Goal: Transaction & Acquisition: Purchase product/service

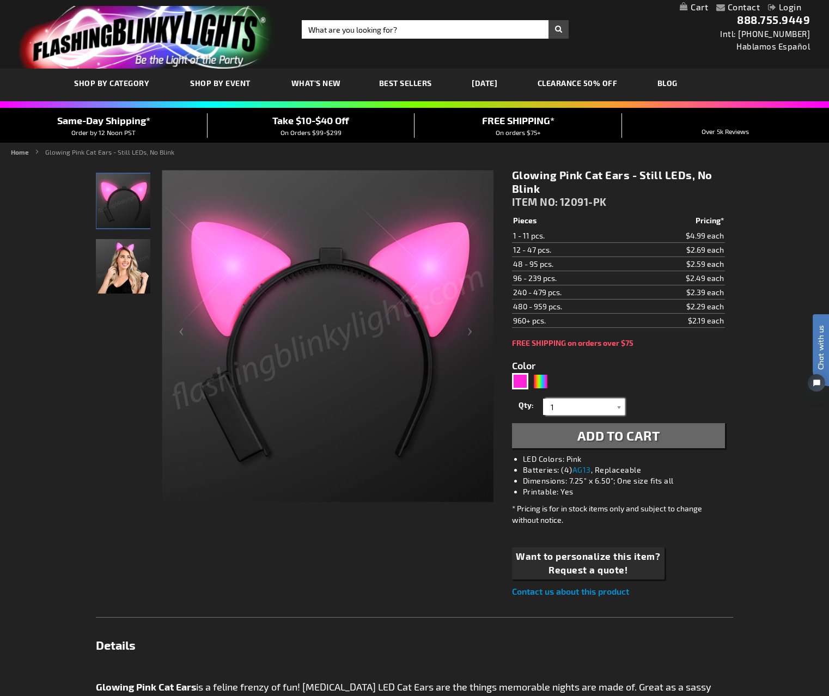
click at [590, 410] on input "1" at bounding box center [585, 407] width 79 height 16
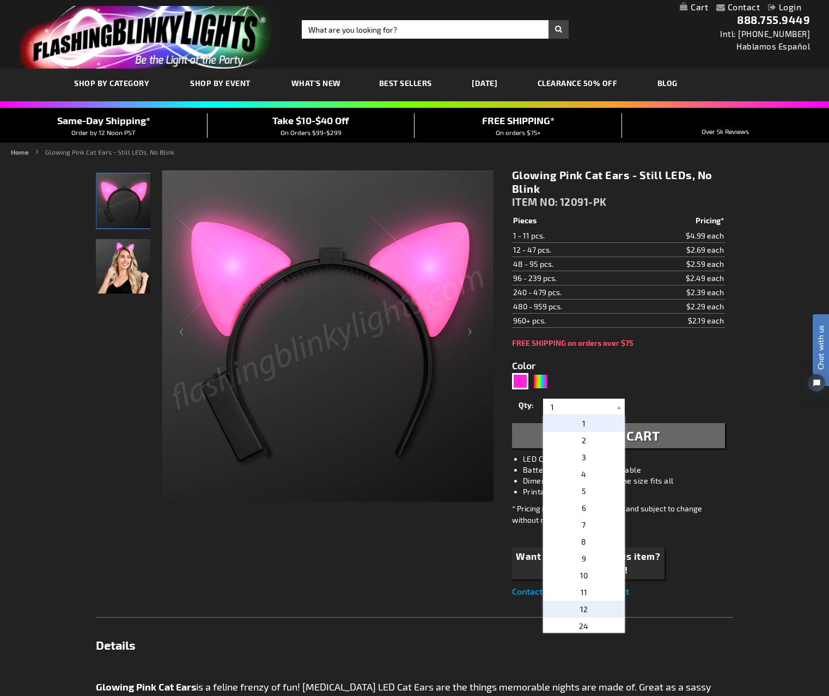
click at [594, 613] on p "12" at bounding box center [584, 609] width 82 height 17
type input "12"
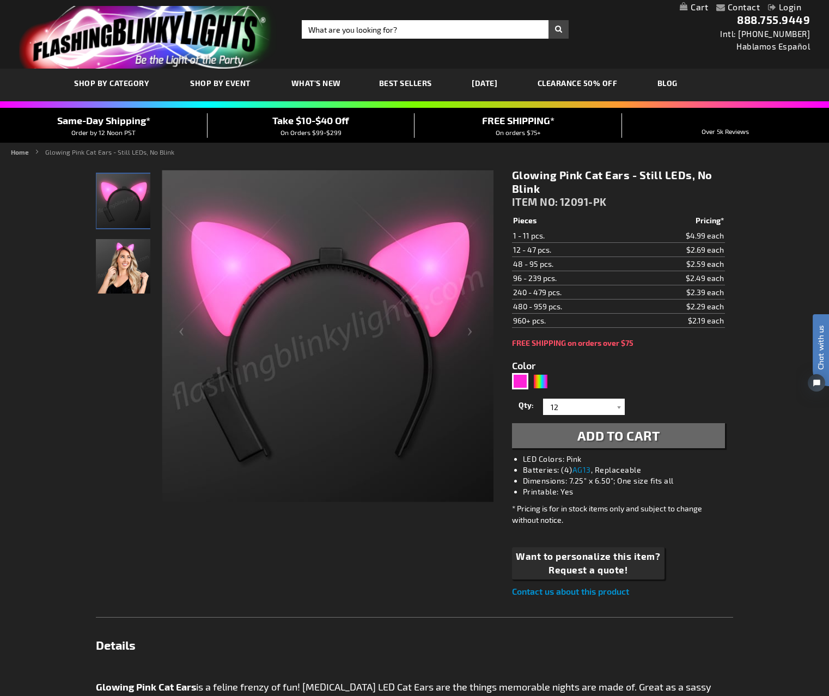
click at [599, 435] on span "Add to Cart" at bounding box center [619, 436] width 83 height 16
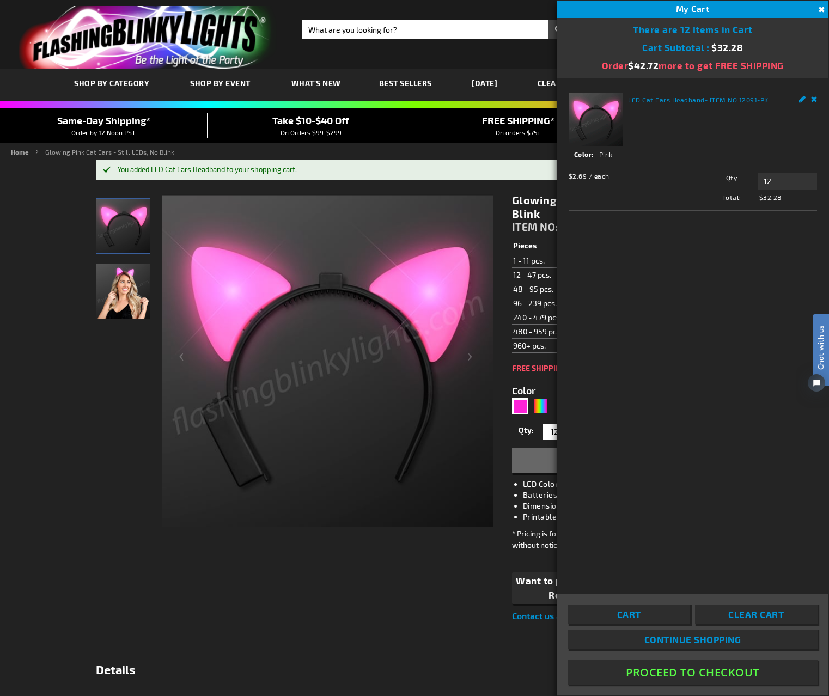
click at [698, 672] on button "Proceed To Checkout" at bounding box center [693, 672] width 250 height 25
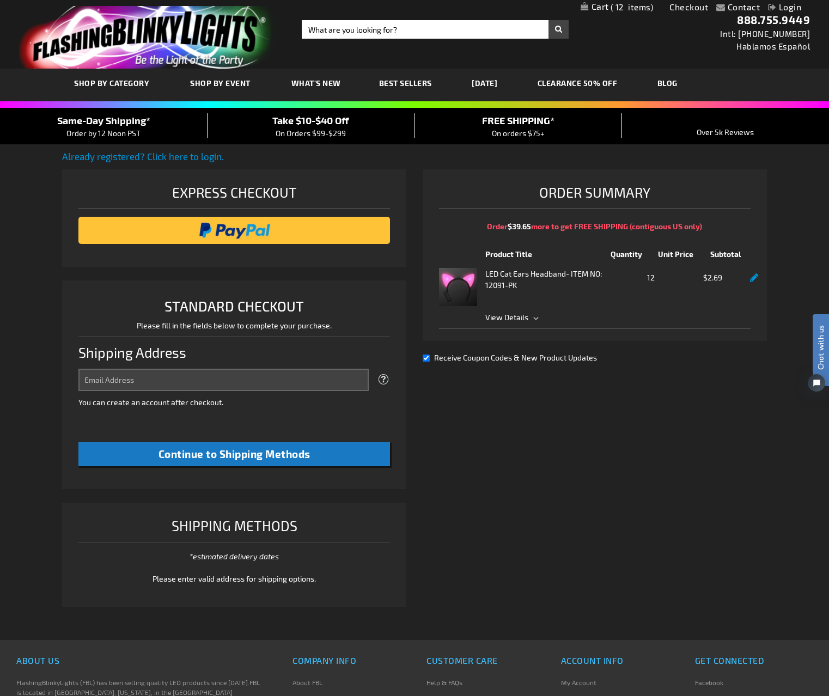
select select "US"
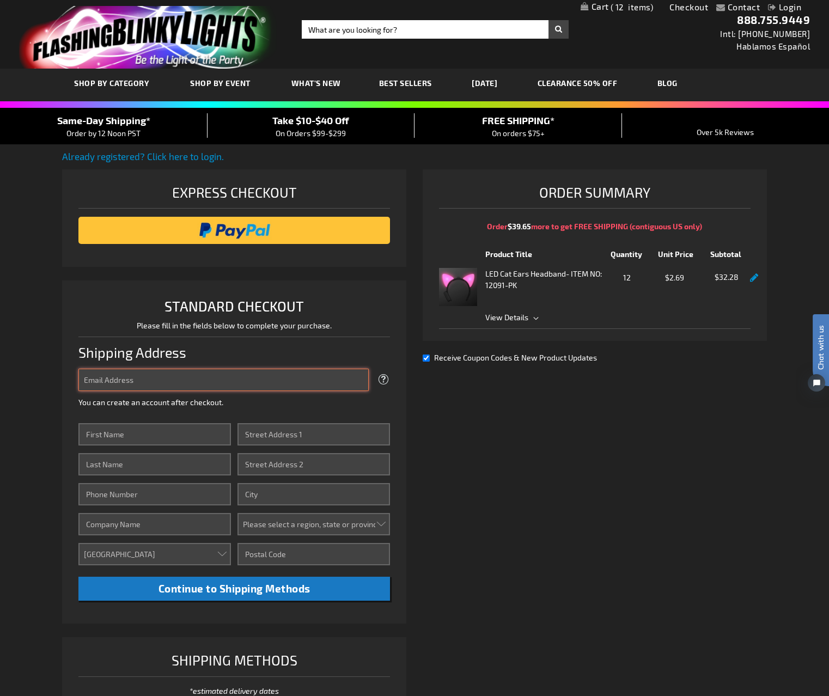
click at [138, 381] on input "Email Address" at bounding box center [223, 380] width 290 height 22
type input "[EMAIL_ADDRESS][DOMAIN_NAME]"
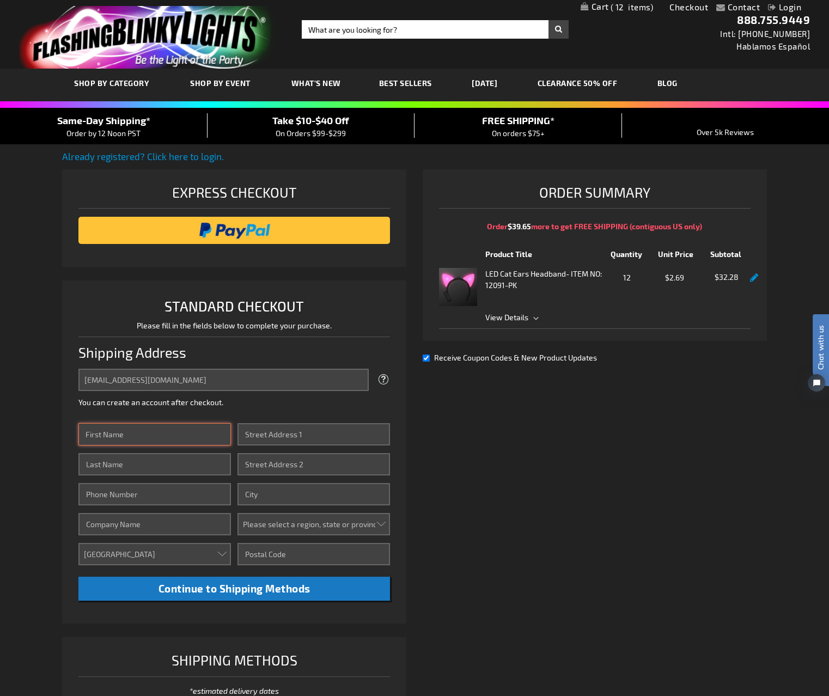
click at [141, 435] on input "First Name" at bounding box center [154, 434] width 153 height 22
type input "K"
type input "[PERSON_NAME]"
type input "[PHONE_NUMBER]"
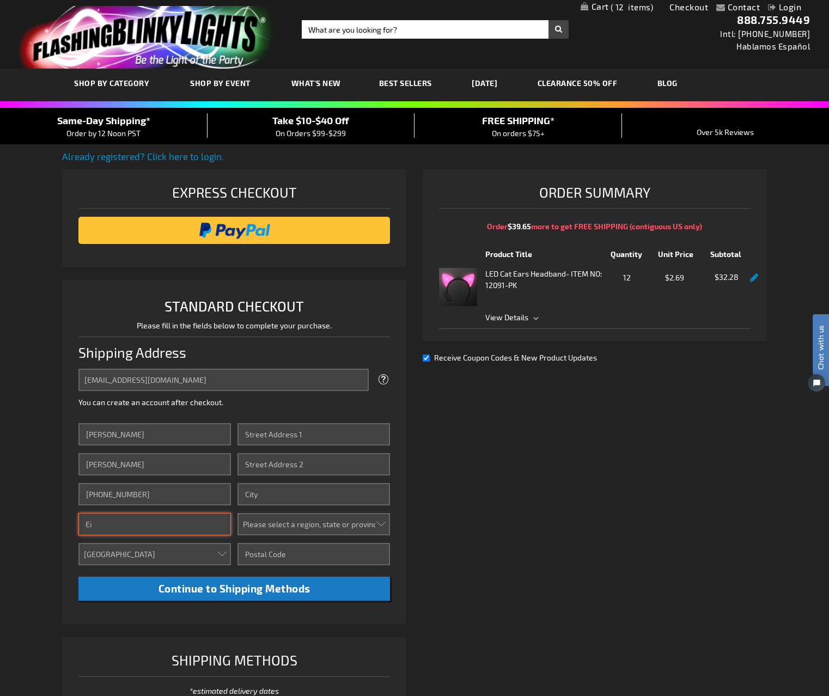
type input "E"
type input "Foxhole Bingo Lounge"
type input "[STREET_ADDRESS][PERSON_NAME]"
type input "Maplewood"
click at [275, 520] on select "Please select a region, state or province. Alabama Alaska Arizona Arkansas Cali…" at bounding box center [314, 524] width 153 height 22
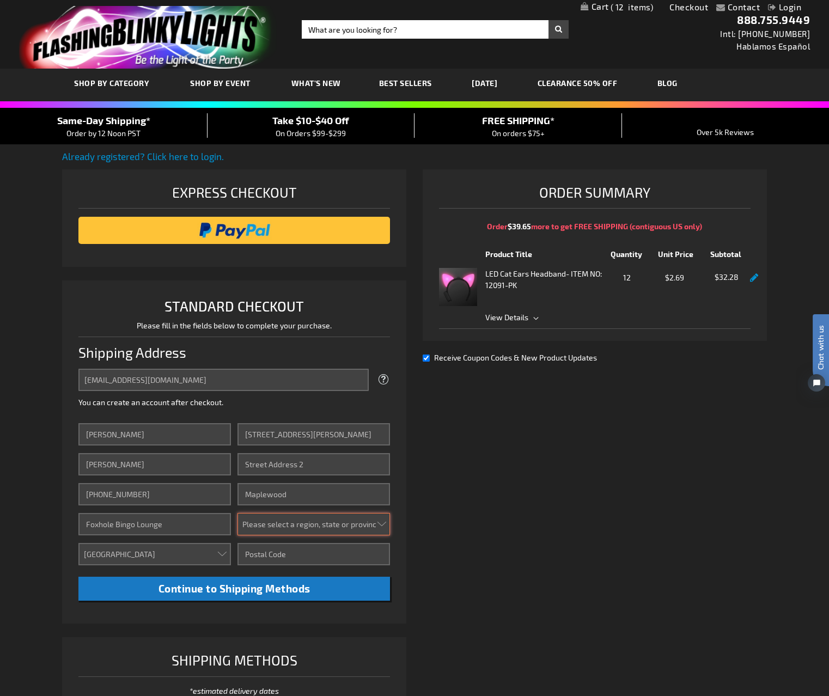
select select "34"
click at [270, 556] on input "Zip/Postal Code" at bounding box center [314, 554] width 153 height 22
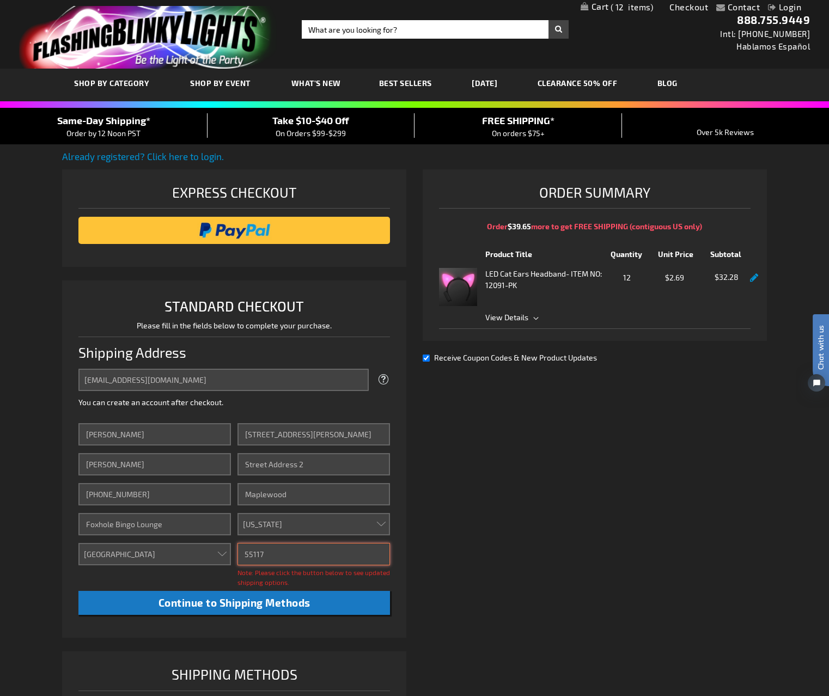
type input "55117"
click at [375, 632] on li "STANDARD CHECKOUT Please fill in the fields below to complete your purchase. Sh…" at bounding box center [234, 459] width 344 height 357
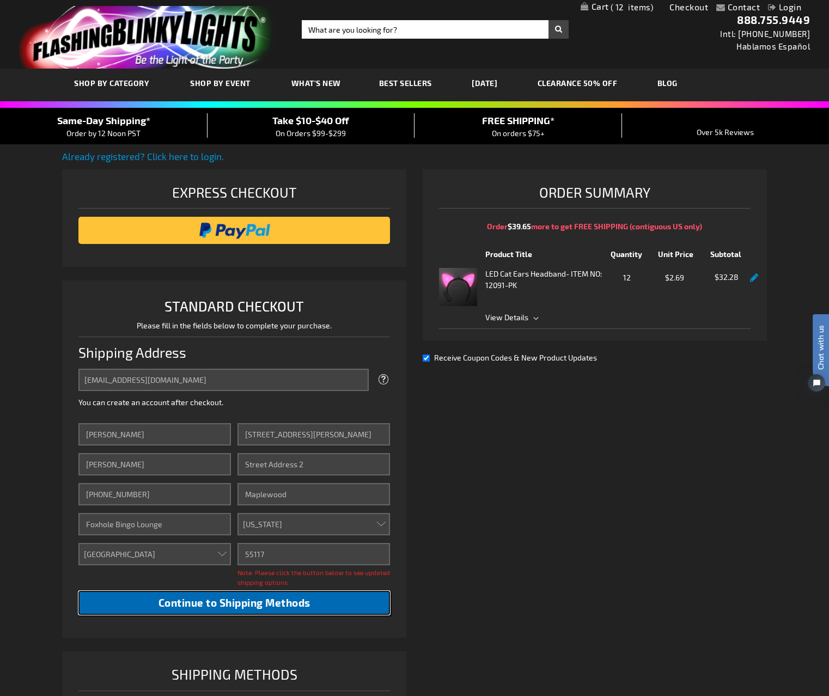
click at [317, 600] on button "Continue to Shipping Methods" at bounding box center [234, 603] width 312 height 25
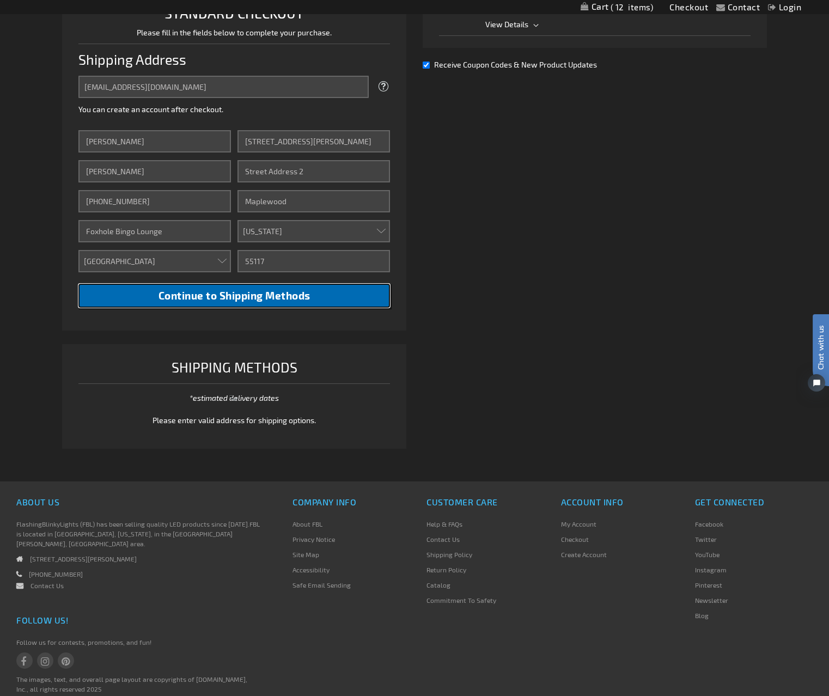
scroll to position [333, 0]
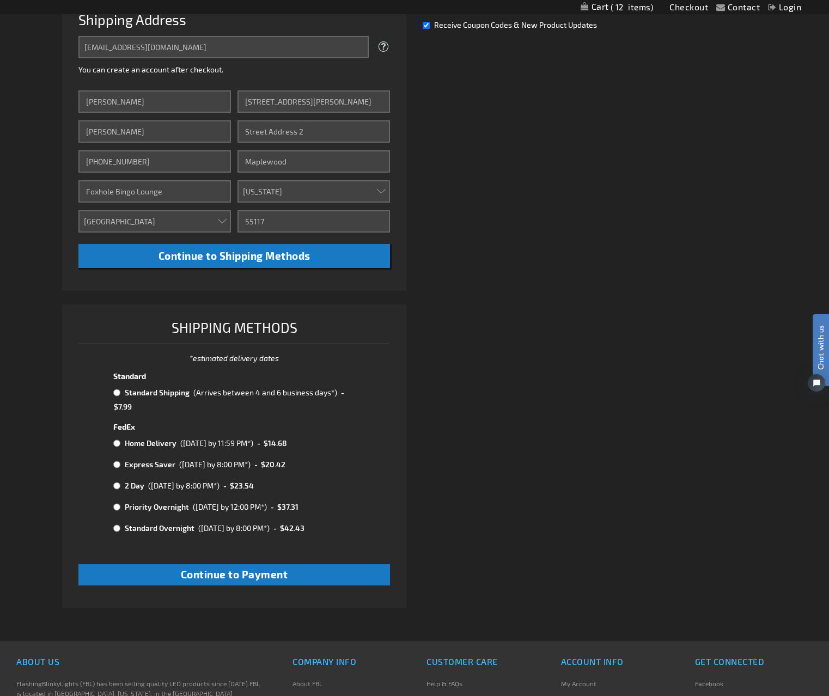
click at [117, 394] on input "radio" at bounding box center [116, 392] width 7 height 9
radio input "true"
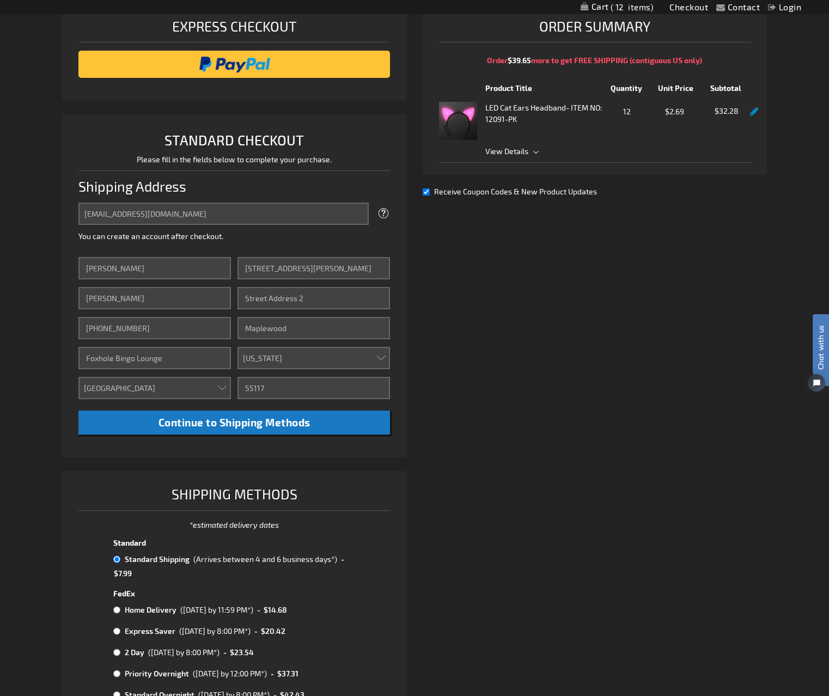
scroll to position [0, 0]
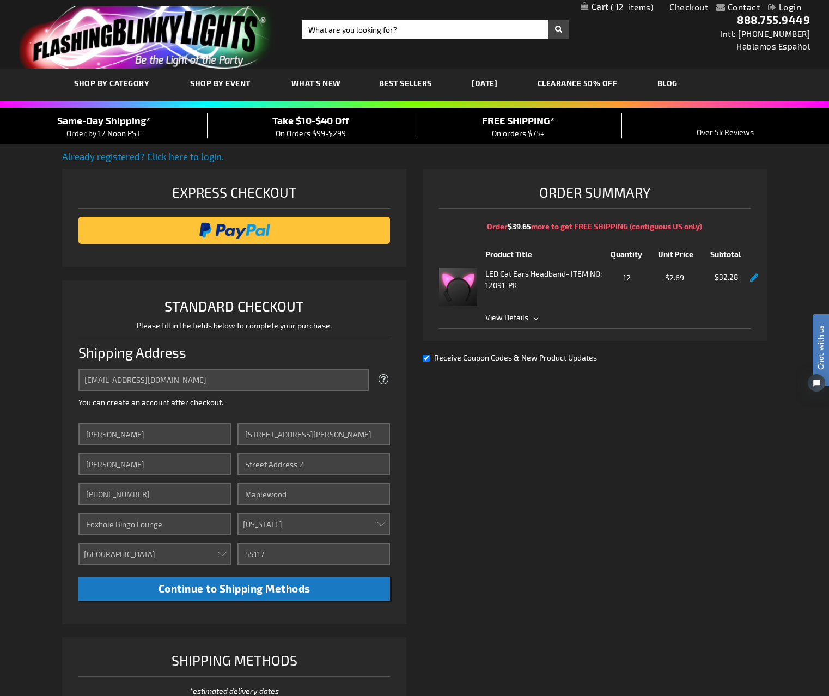
drag, startPoint x: 462, startPoint y: 285, endPoint x: 469, endPoint y: 278, distance: 9.6
click at [462, 285] on img at bounding box center [458, 287] width 38 height 38
drag, startPoint x: 485, startPoint y: 291, endPoint x: 465, endPoint y: 287, distance: 20.1
click at [484, 290] on div "LED Cat Ears Headband - ITEM NO: 12091-PK Qty 12 $2.69 $32.28" at bounding box center [595, 287] width 312 height 38
click at [517, 277] on strong "LED Cat Ears Headband" at bounding box center [525, 273] width 81 height 11
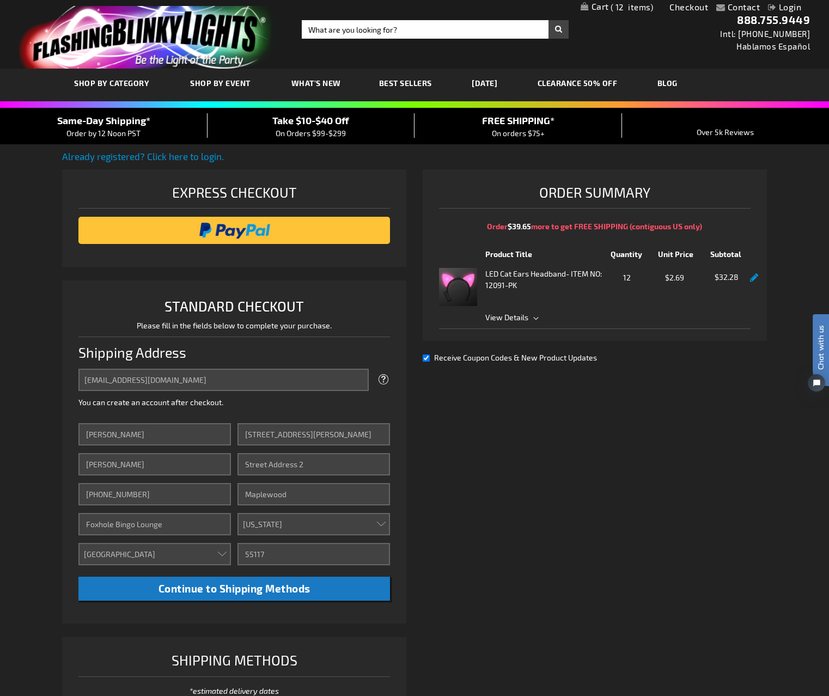
click at [478, 283] on div "LED Cat Ears Headband - ITEM NO: 12091-PK Qty 12 $2.69 $32.28" at bounding box center [595, 287] width 312 height 38
click at [464, 285] on img at bounding box center [458, 287] width 38 height 38
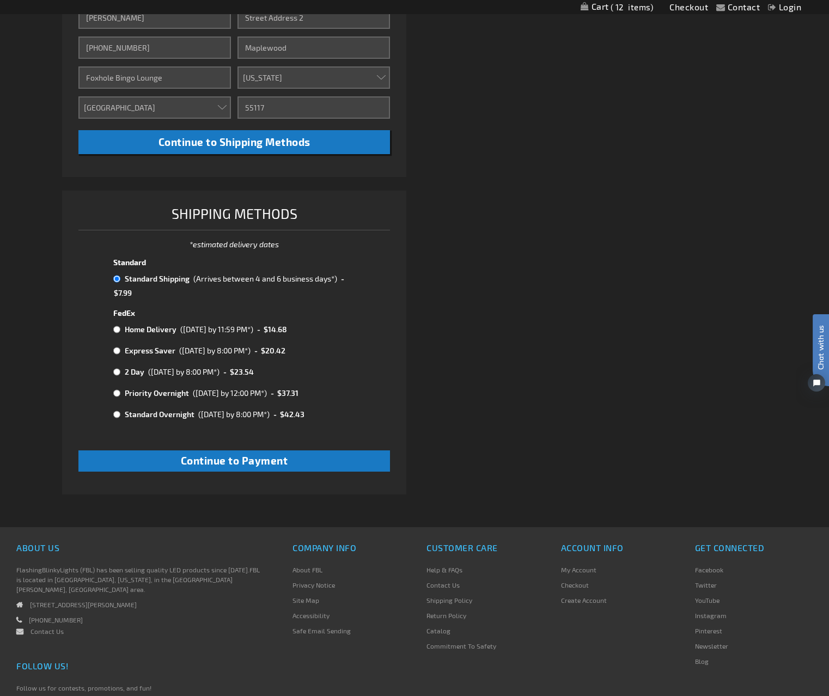
scroll to position [444, 0]
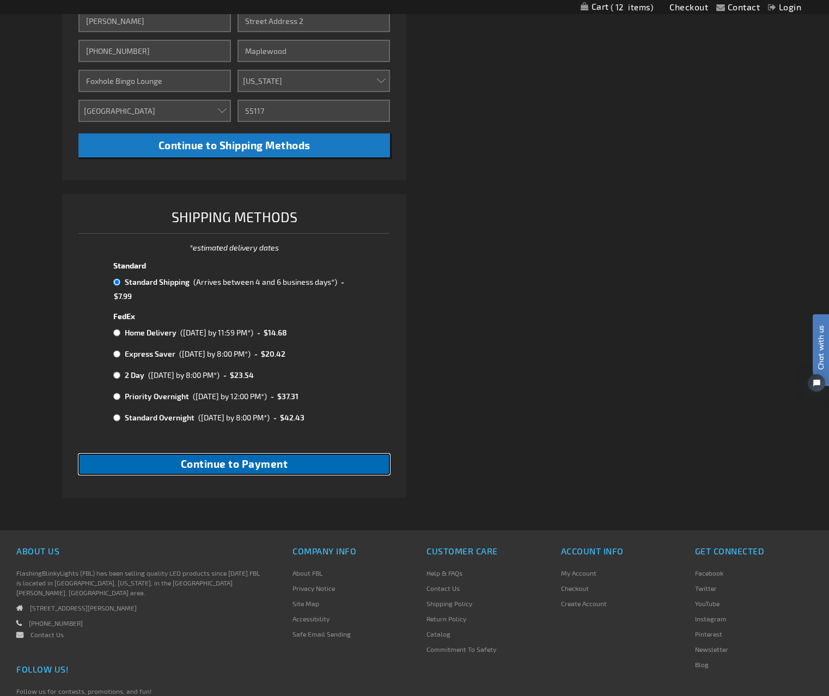
click at [257, 469] on span "Continue to Payment" at bounding box center [234, 464] width 107 height 13
checkbox input "true"
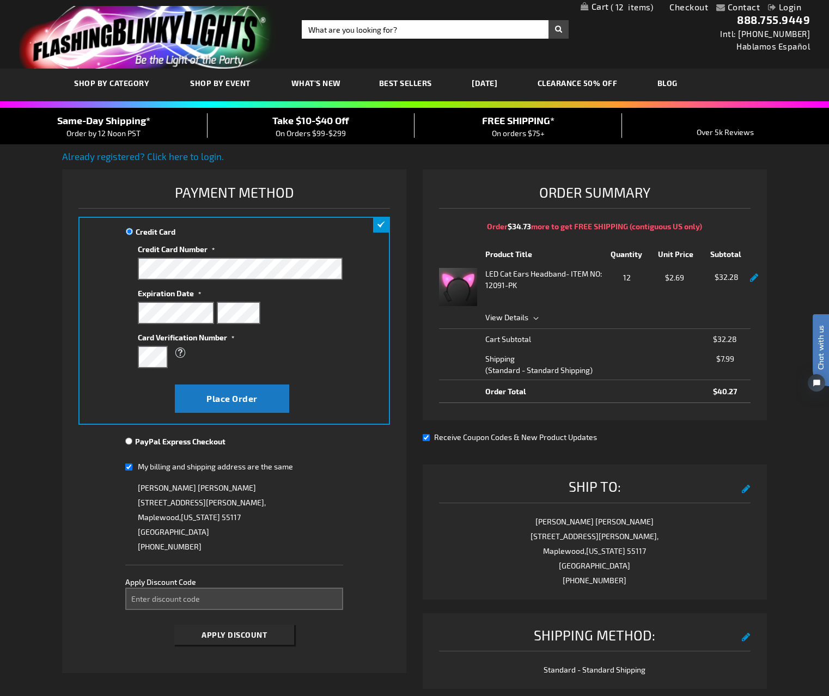
click at [752, 277] on link at bounding box center [754, 278] width 8 height 9
click at [754, 279] on link at bounding box center [754, 278] width 8 height 9
click at [561, 270] on strong "LED Cat Ears Headband" at bounding box center [525, 273] width 81 height 11
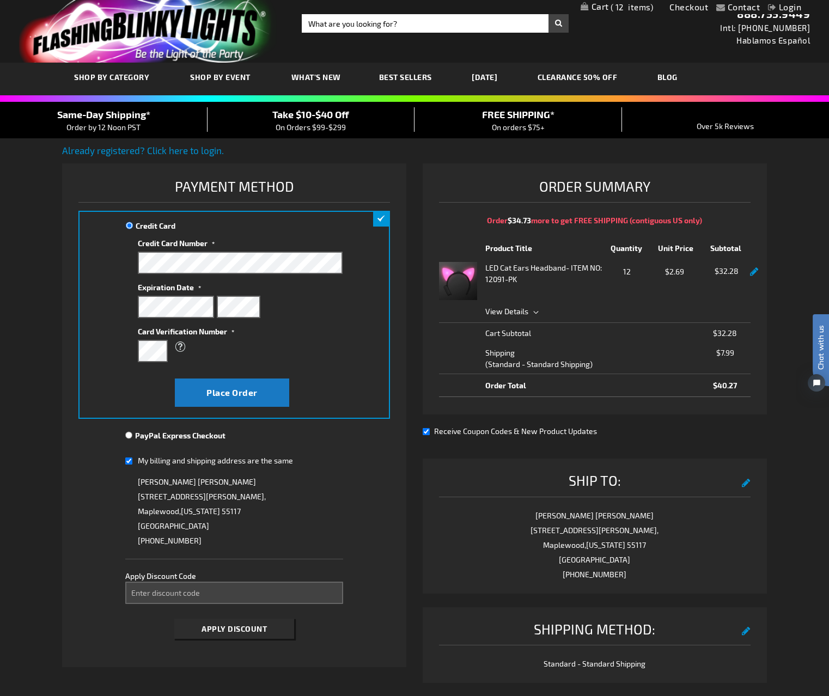
click at [754, 270] on link at bounding box center [754, 272] width 8 height 9
drag, startPoint x: 754, startPoint y: 270, endPoint x: 651, endPoint y: 268, distance: 103.6
click at [754, 270] on link at bounding box center [754, 272] width 8 height 9
click at [627, 269] on span "12" at bounding box center [627, 272] width 45 height 14
click at [628, 271] on span "12" at bounding box center [627, 272] width 45 height 14
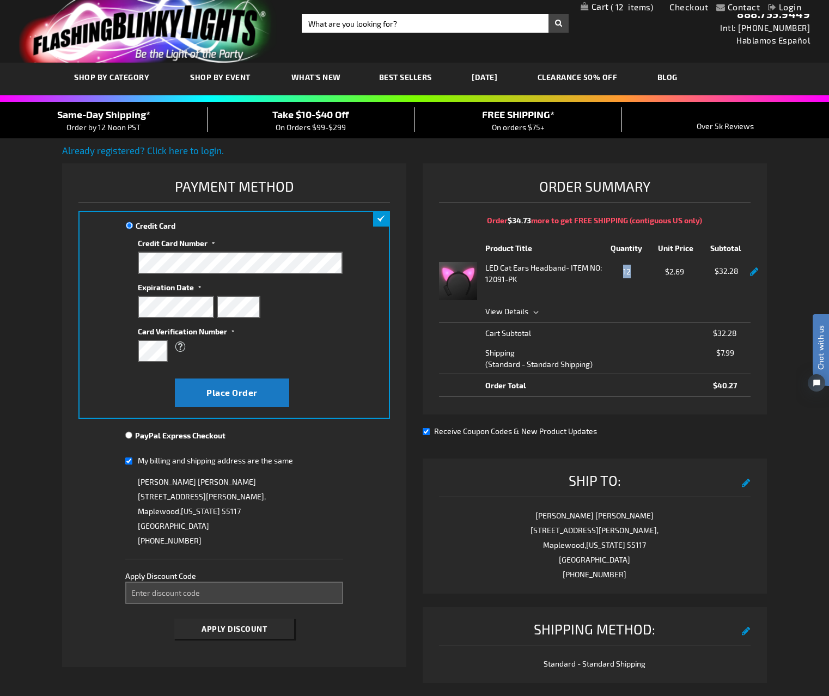
click at [628, 271] on span "12" at bounding box center [627, 272] width 45 height 14
click at [679, 326] on td "$32.28" at bounding box center [688, 333] width 125 height 20
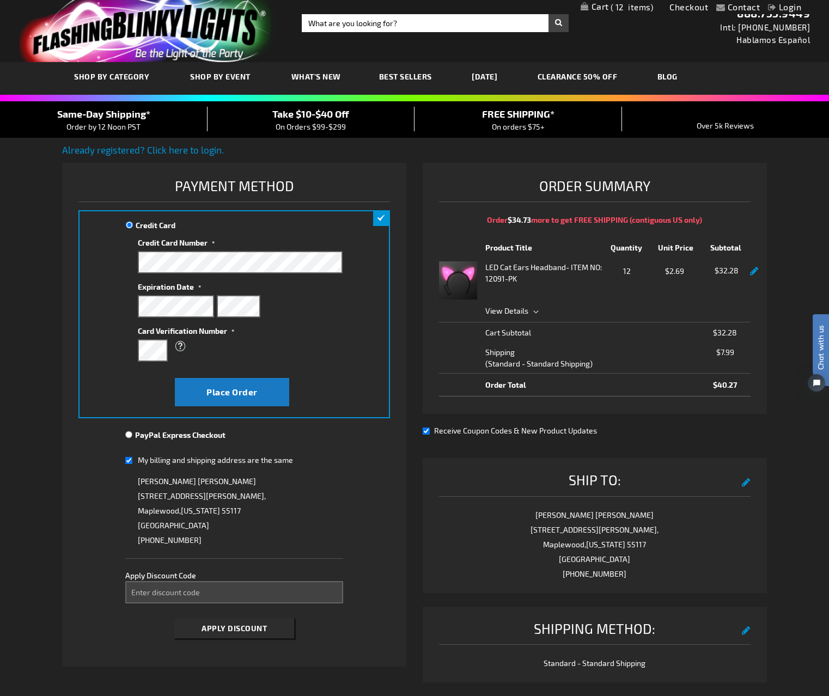
drag, startPoint x: 751, startPoint y: 271, endPoint x: 721, endPoint y: 307, distance: 47.2
click at [751, 271] on link at bounding box center [754, 271] width 8 height 9
click at [427, 430] on input "Receive Coupon Codes & New Product Updates" at bounding box center [426, 431] width 7 height 7
checkbox input "false"
click at [755, 272] on link at bounding box center [754, 271] width 8 height 9
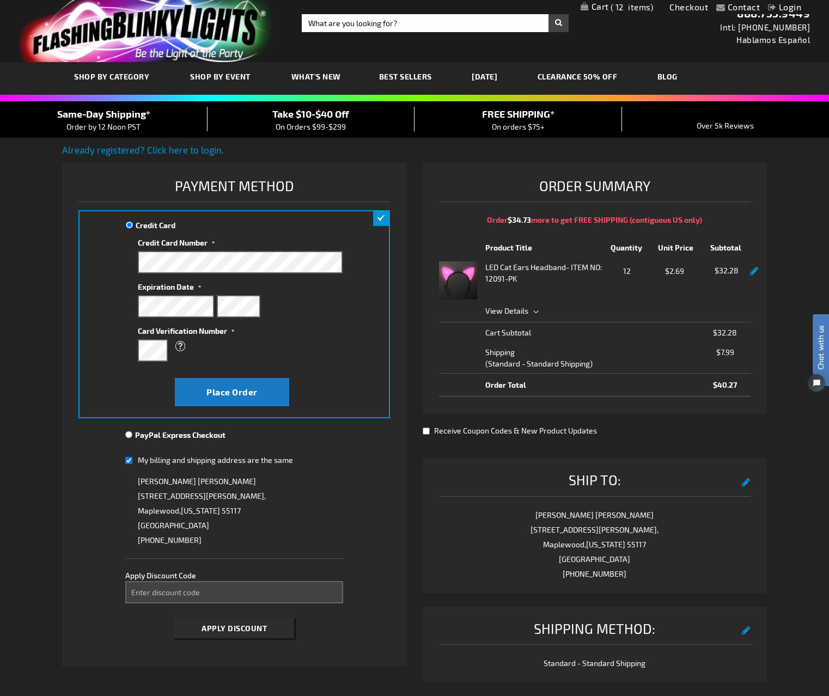
drag, startPoint x: 756, startPoint y: 272, endPoint x: 754, endPoint y: 265, distance: 7.4
click at [755, 272] on link at bounding box center [754, 271] width 8 height 9
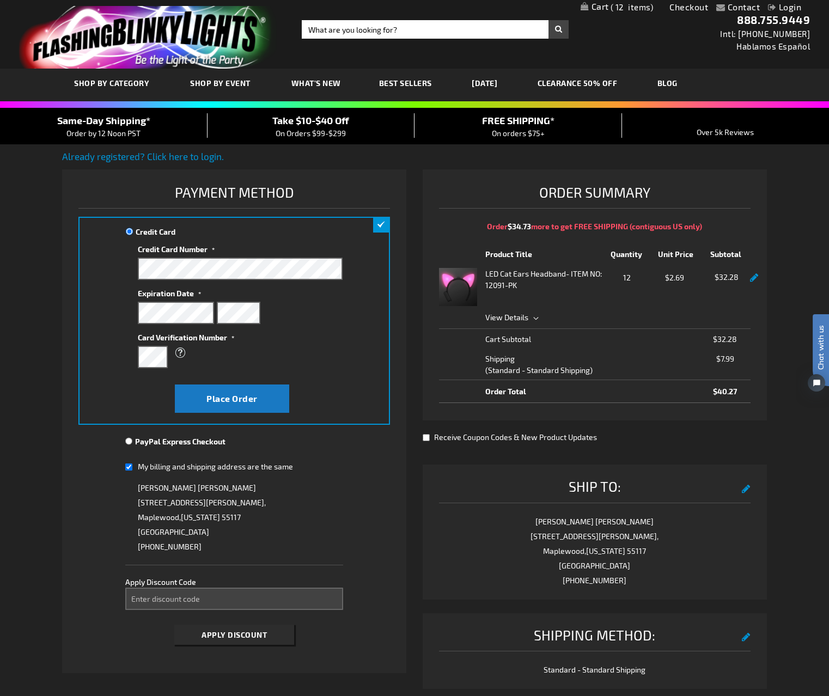
click at [621, 4] on span "12" at bounding box center [632, 7] width 43 height 10
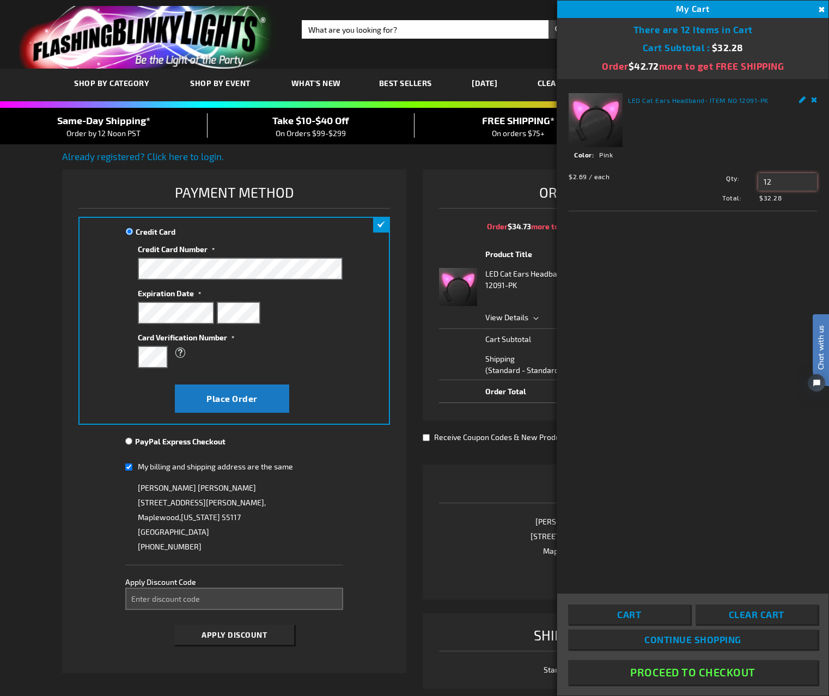
click at [774, 182] on input "12" at bounding box center [787, 181] width 59 height 17
type input "1"
click at [738, 289] on div "LED Cat Ears Headband - ITEM NO: 12091-PK See Details Options Details Color Pink" at bounding box center [692, 336] width 271 height 515
click at [790, 180] on input "12" at bounding box center [787, 181] width 59 height 17
type input "1"
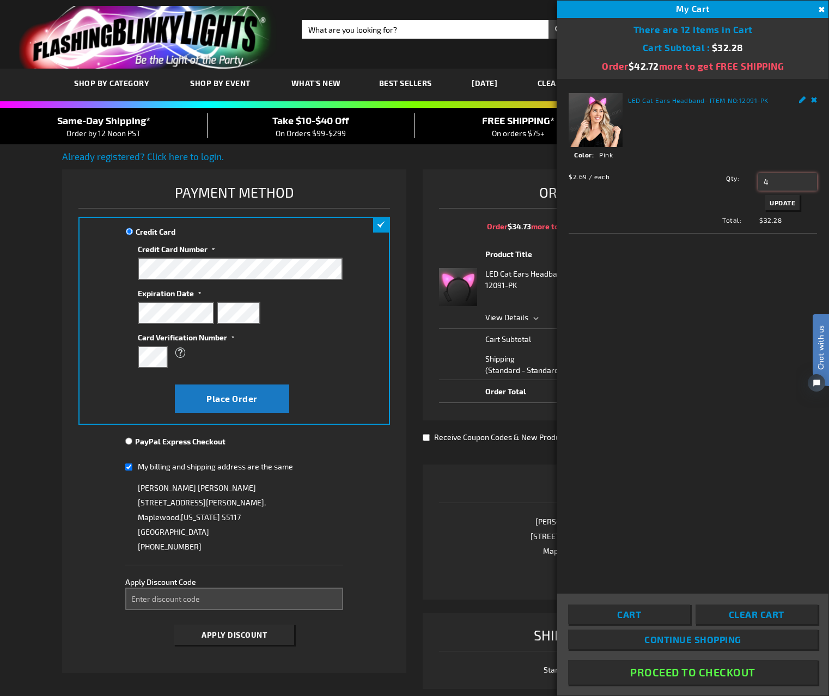
type input "4"
click at [788, 203] on span "Update" at bounding box center [783, 203] width 26 height 8
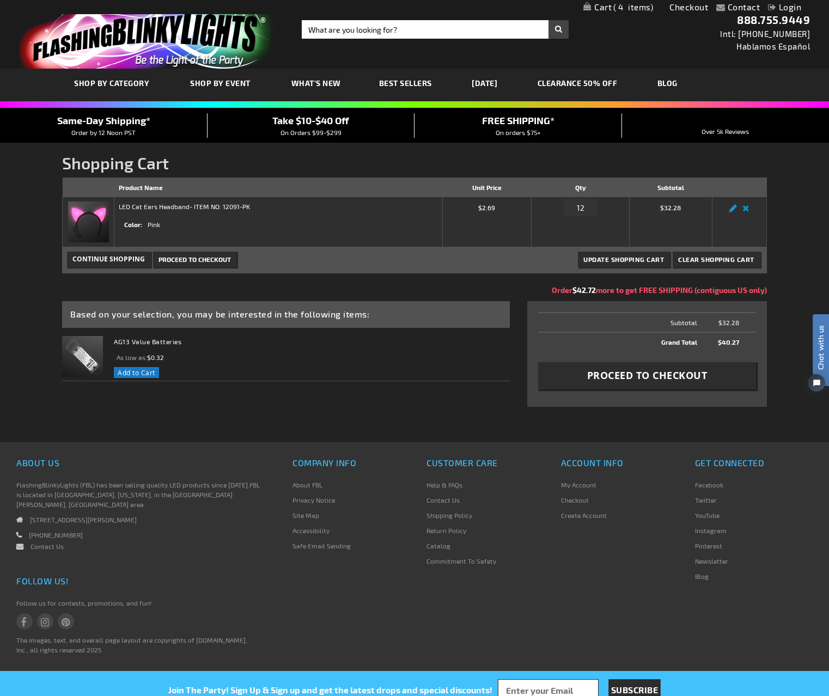
click at [731, 211] on link "Edit" at bounding box center [733, 211] width 13 height 0
click at [579, 208] on input "12" at bounding box center [580, 207] width 33 height 17
type input "1"
type input "4"
click at [545, 264] on div "Update Shopping Cart Clear Shopping Cart Continue Shopping Proceed to Checkout" at bounding box center [414, 260] width 705 height 26
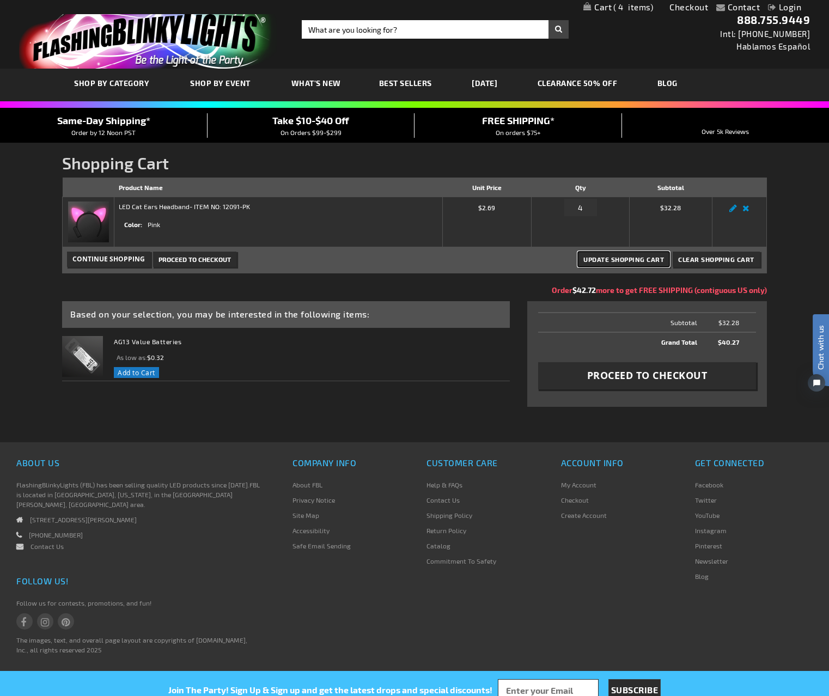
click at [621, 262] on span "Update Shopping Cart" at bounding box center [624, 260] width 81 height 8
click at [604, 260] on span "Update Shopping Cart" at bounding box center [624, 260] width 81 height 8
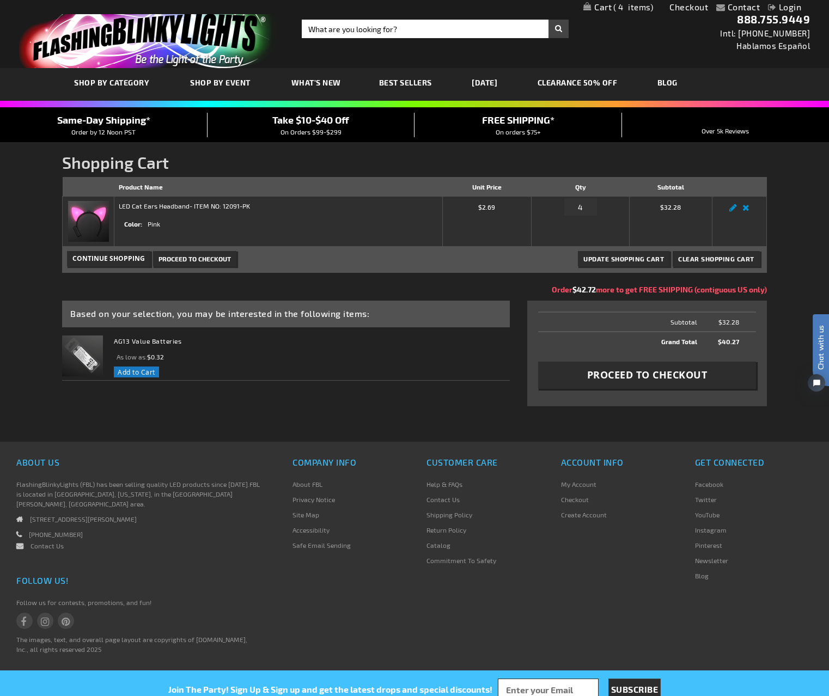
click at [195, 211] on div "LED Cat Ears Headband - ITEM NO: 12091-PK Color Pink" at bounding box center [185, 219] width 132 height 36
click at [718, 260] on span "Clear Shopping Cart" at bounding box center [716, 259] width 76 height 8
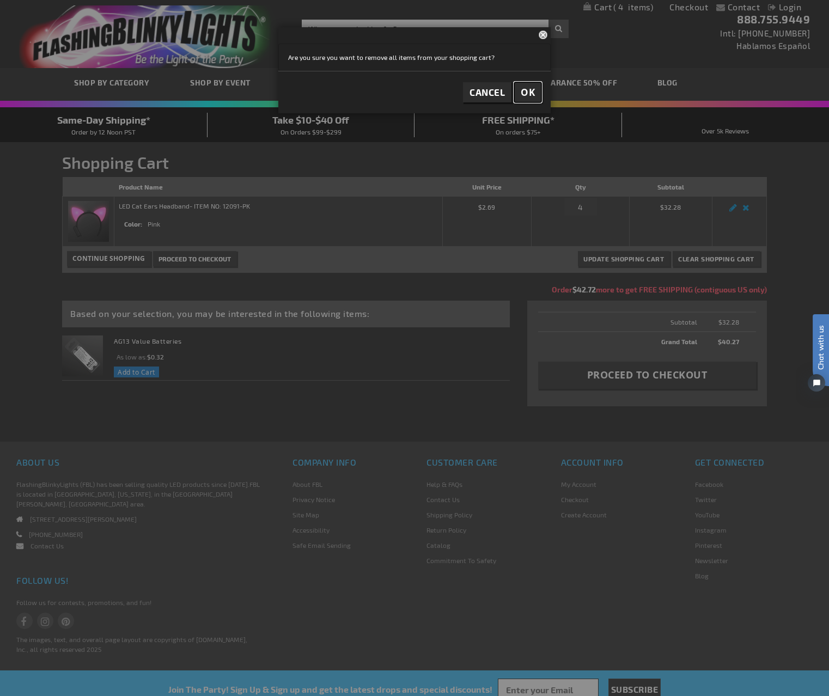
click at [524, 93] on span "OK" at bounding box center [528, 92] width 14 height 13
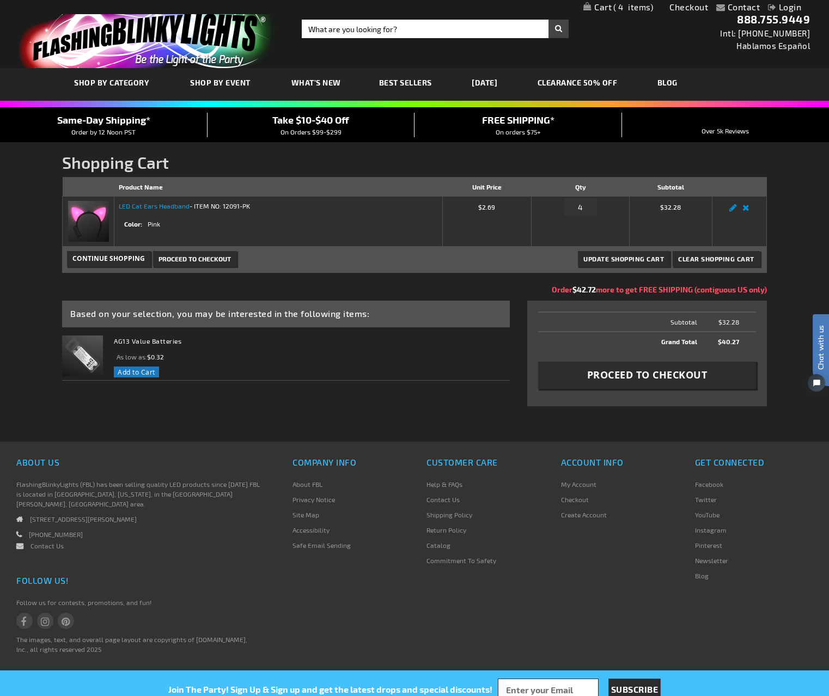
click at [165, 207] on link "LED Cat Ears Headband" at bounding box center [154, 206] width 71 height 8
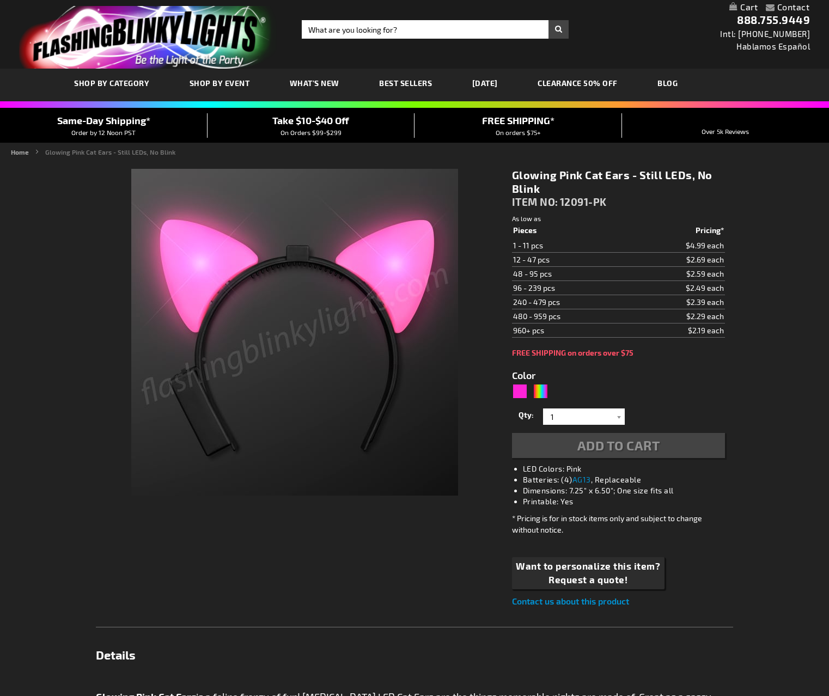
type input "5639"
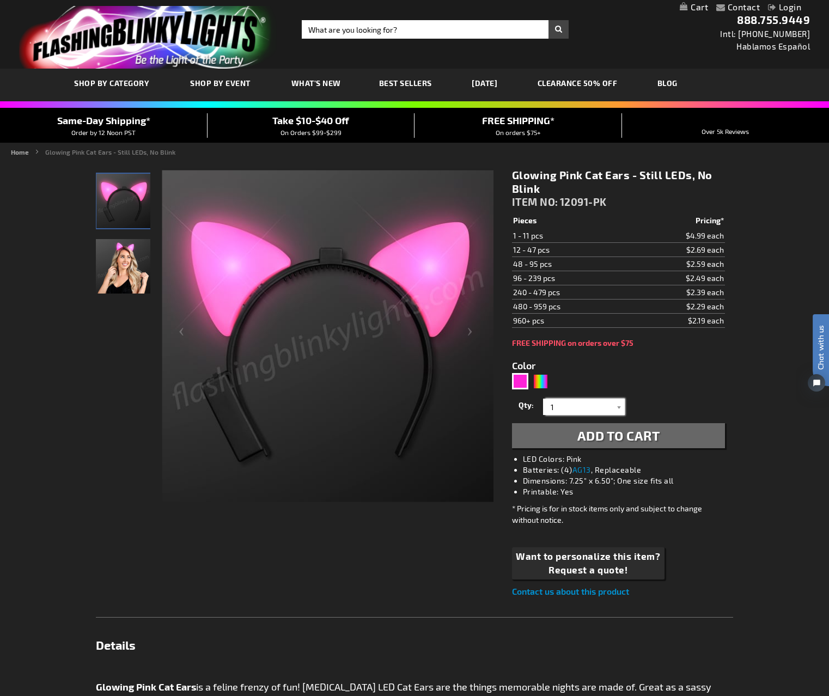
click at [591, 409] on input "1" at bounding box center [585, 407] width 79 height 16
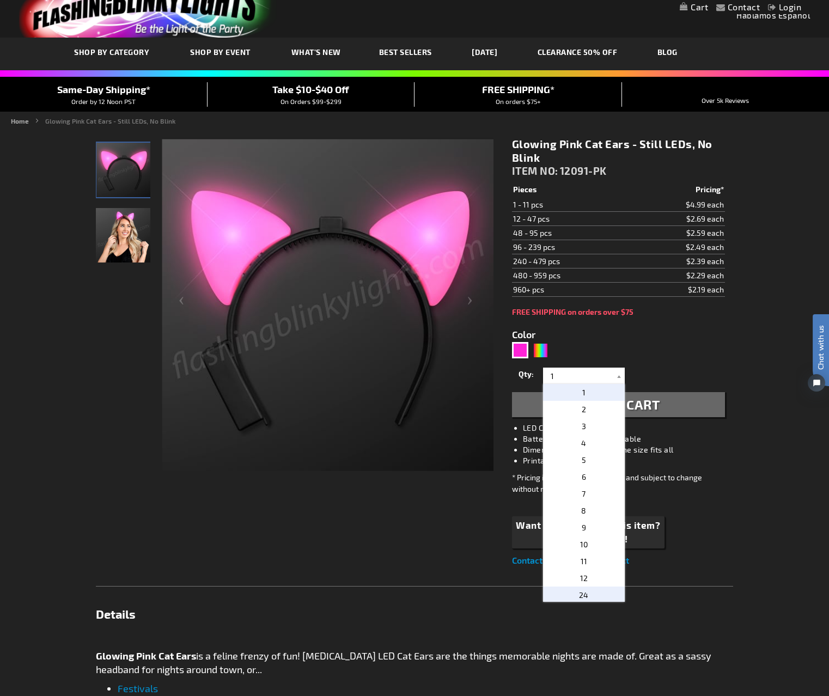
drag, startPoint x: 590, startPoint y: 588, endPoint x: 591, endPoint y: 578, distance: 9.9
click at [590, 588] on p "24" at bounding box center [584, 595] width 82 height 17
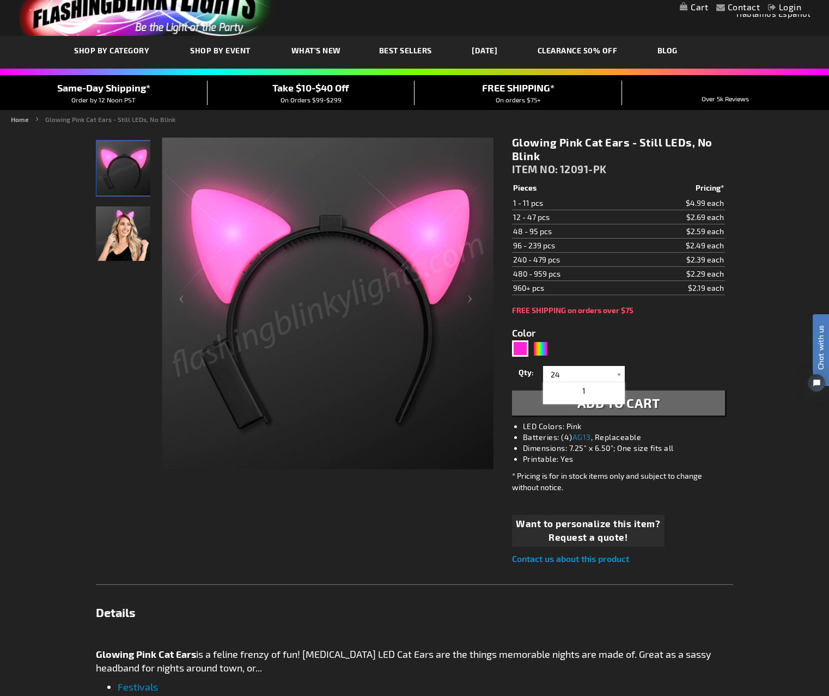
scroll to position [33, 0]
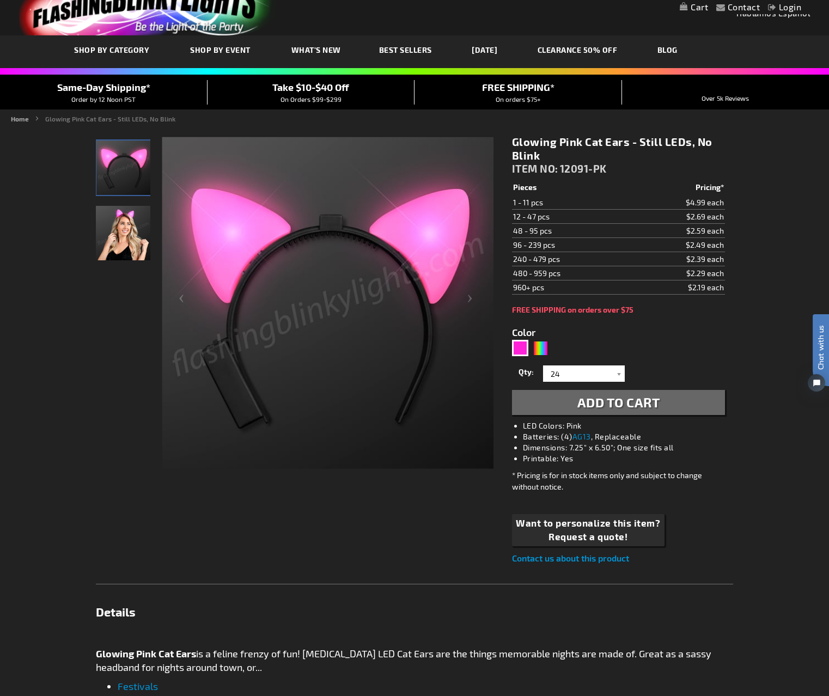
click at [633, 400] on span "Add to Cart" at bounding box center [619, 402] width 83 height 16
drag, startPoint x: 578, startPoint y: 360, endPoint x: 581, endPoint y: 366, distance: 6.8
click at [578, 360] on form "Color 5639 Qty 1 2 3 4 5 6 7 8 9 10 11 12 24 36 48 60 72 84 96 108" at bounding box center [618, 364] width 213 height 101
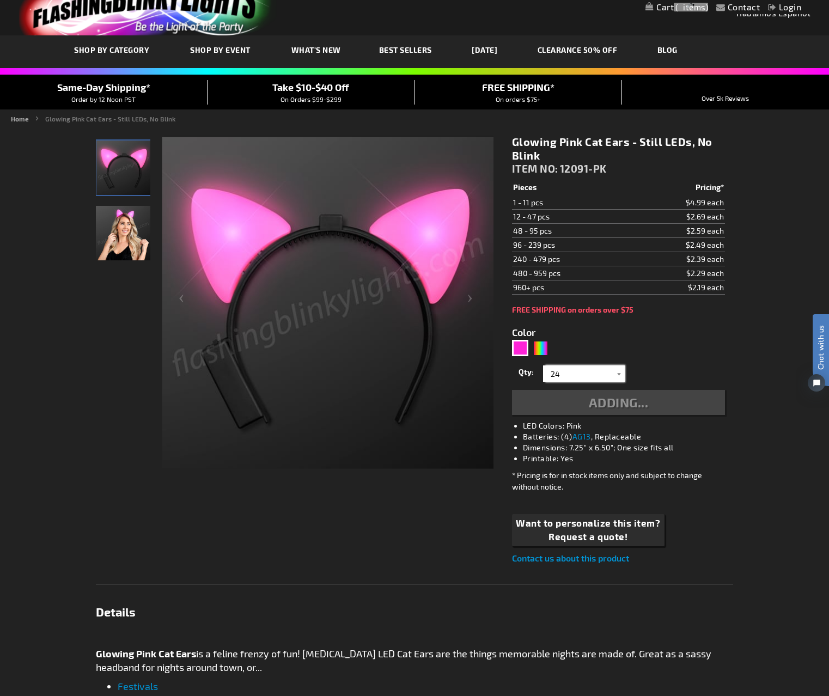
click at [582, 369] on input "24" at bounding box center [585, 374] width 79 height 16
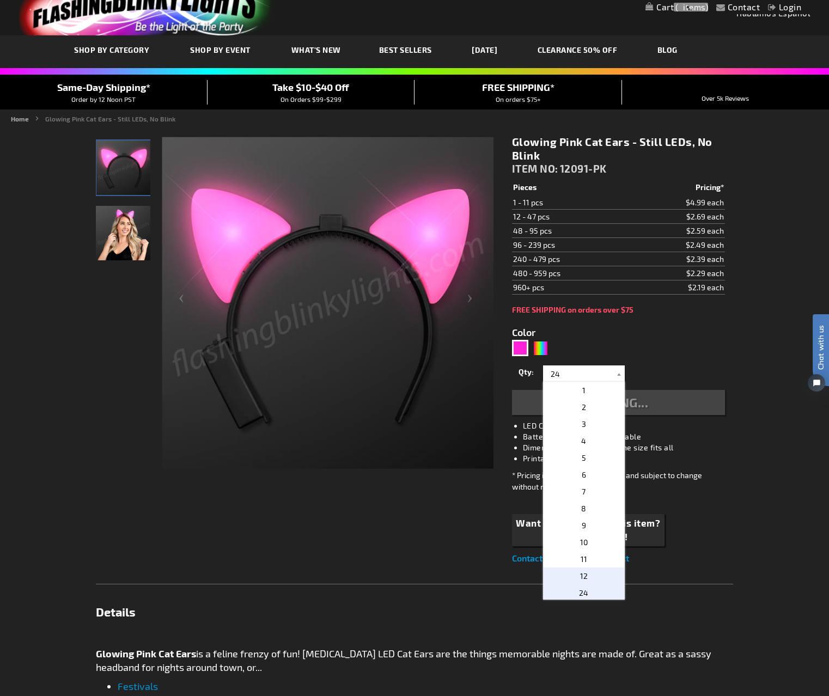
click at [596, 575] on p "12" at bounding box center [584, 576] width 82 height 17
type input "12"
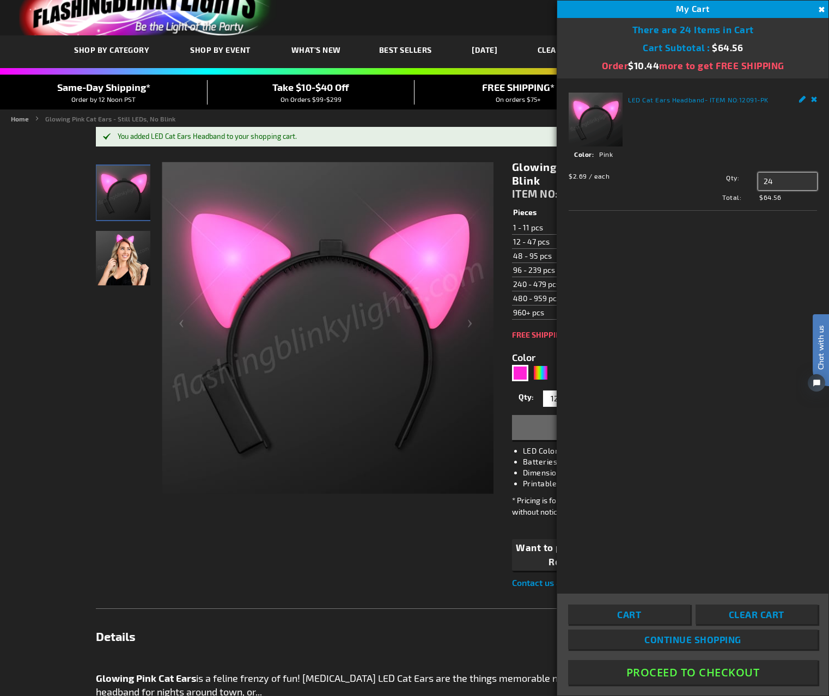
click at [780, 177] on input "24" at bounding box center [787, 181] width 59 height 17
type input "2"
type input "12"
click at [792, 203] on span "Update" at bounding box center [783, 202] width 26 height 8
click at [688, 676] on button "Proceed To Checkout" at bounding box center [693, 672] width 250 height 25
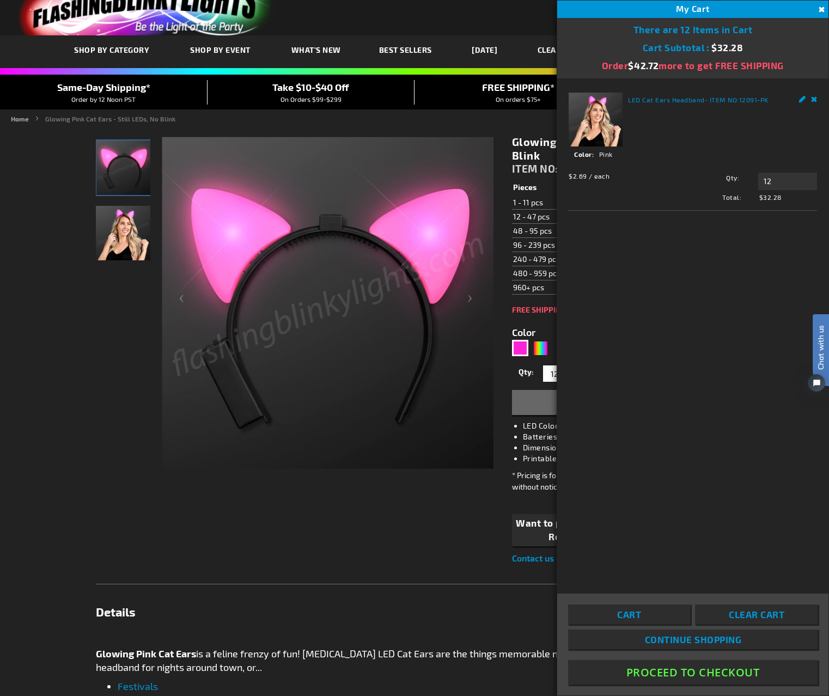
click at [702, 673] on button "Proceed To Checkout" at bounding box center [693, 672] width 250 height 25
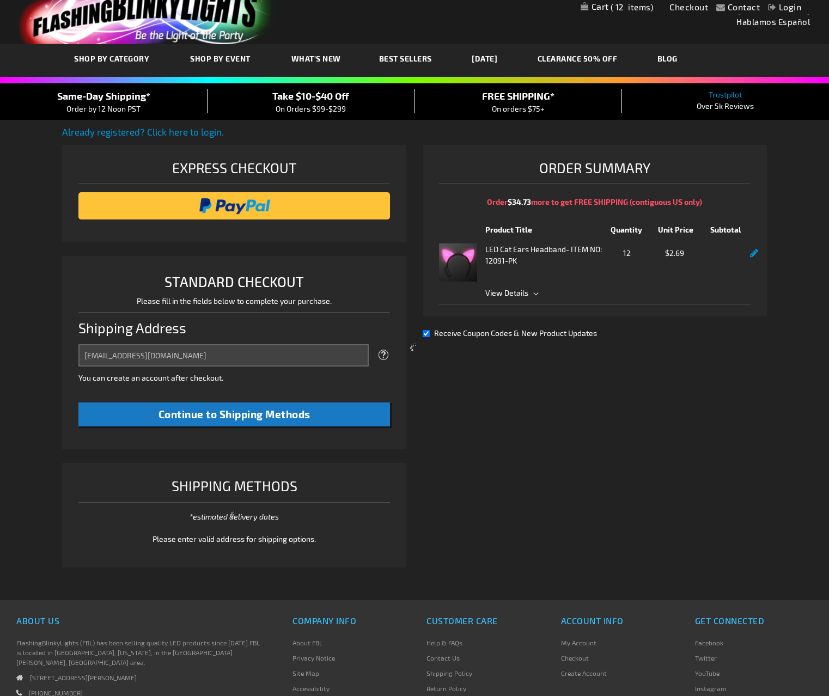
select select "US"
select select "34"
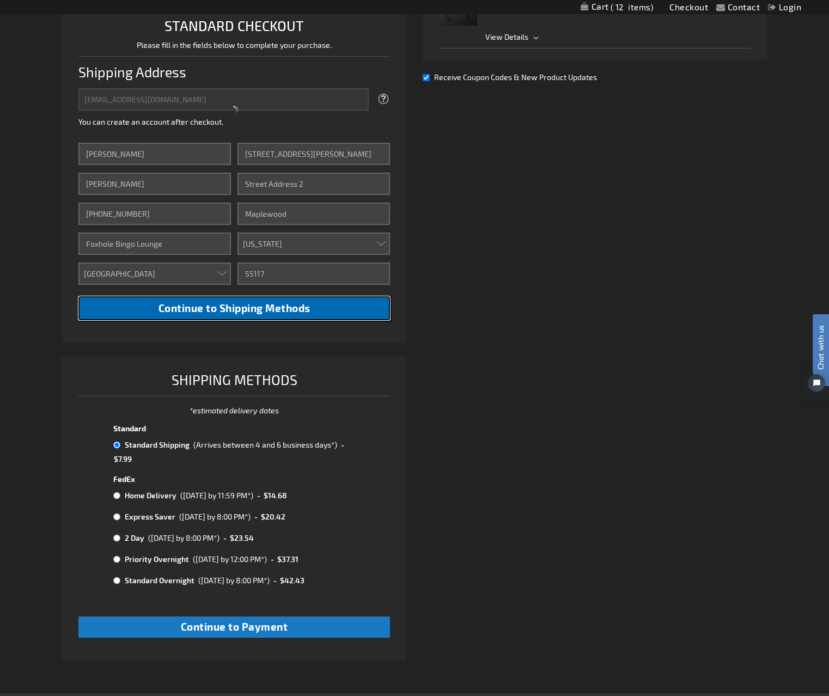
click at [293, 314] on button "Continue to Shipping Methods" at bounding box center [234, 308] width 312 height 25
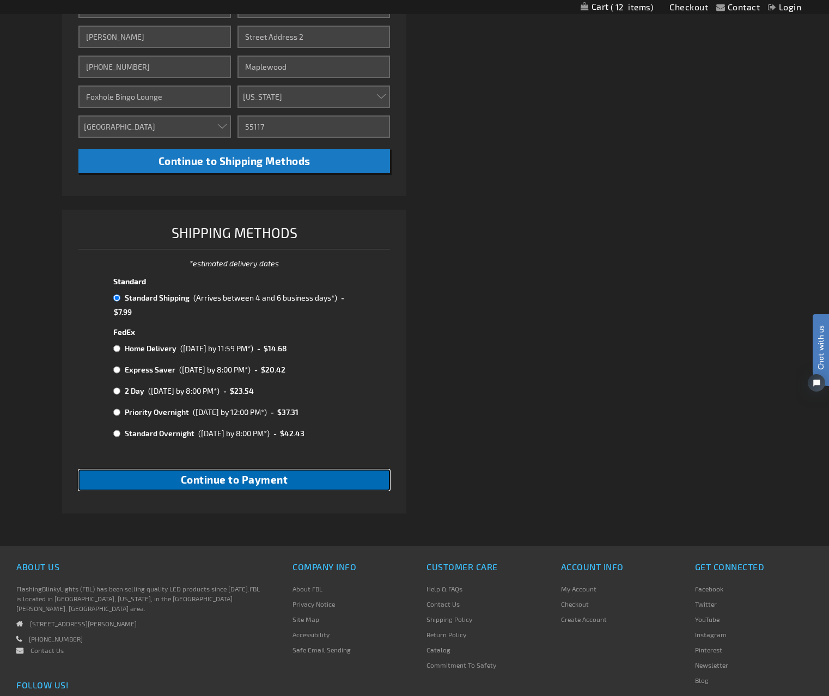
click at [293, 484] on button "Continue to Payment" at bounding box center [234, 480] width 312 height 21
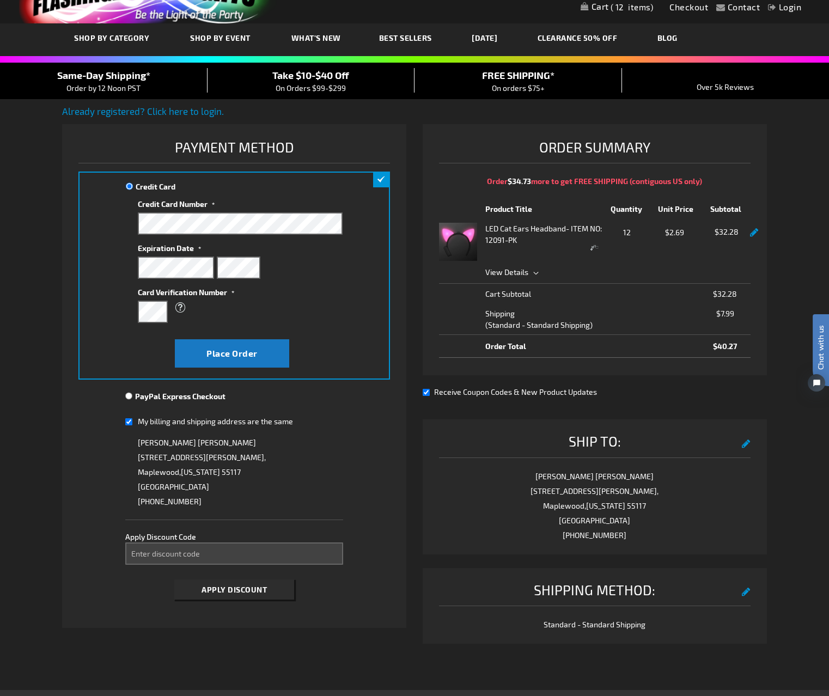
scroll to position [58, 0]
